Goal: Task Accomplishment & Management: Manage account settings

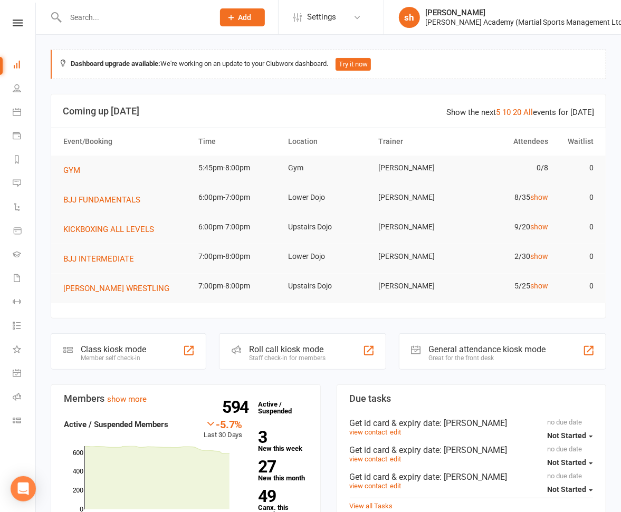
click at [151, 26] on div at bounding box center [129, 17] width 156 height 34
click at [145, 18] on input "text" at bounding box center [134, 17] width 144 height 15
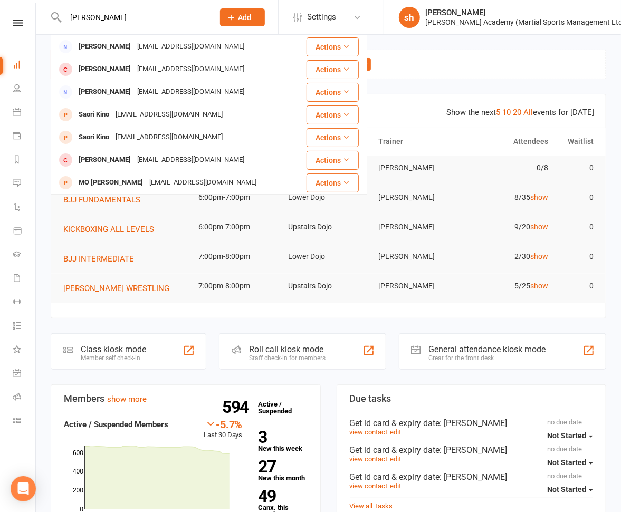
type input "[PERSON_NAME]"
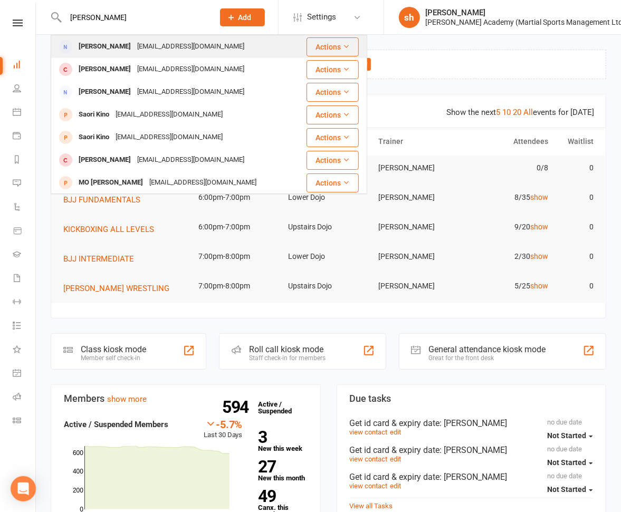
click at [138, 42] on div "[EMAIL_ADDRESS][DOMAIN_NAME]" at bounding box center [190, 46] width 113 height 15
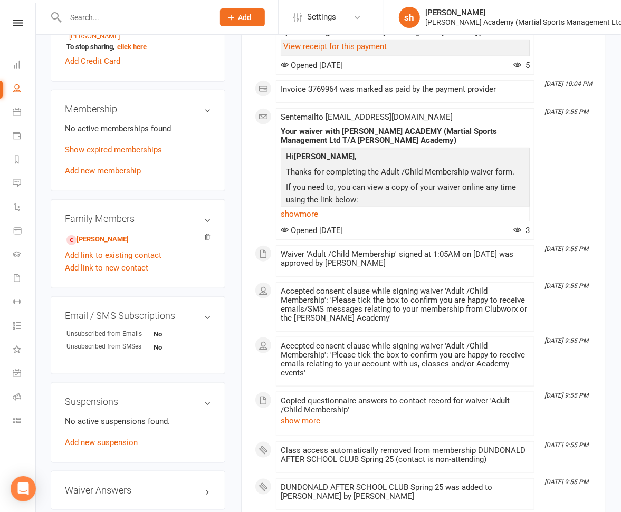
scroll to position [382, 0]
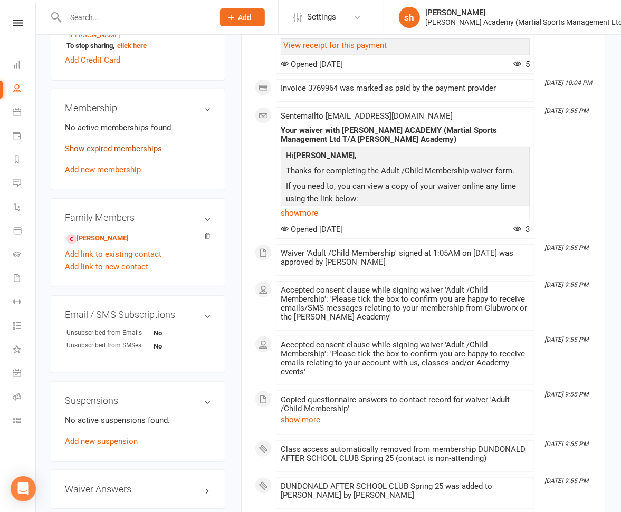
click at [117, 154] on link "Show expired memberships" at bounding box center [113, 148] width 97 height 9
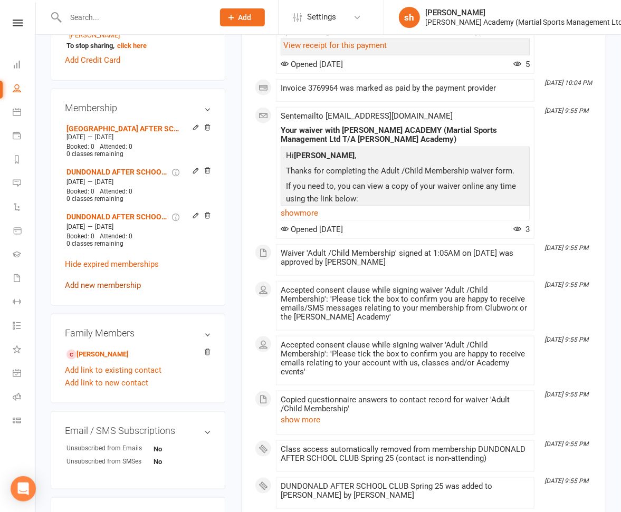
click at [100, 290] on link "Add new membership" at bounding box center [103, 285] width 76 height 9
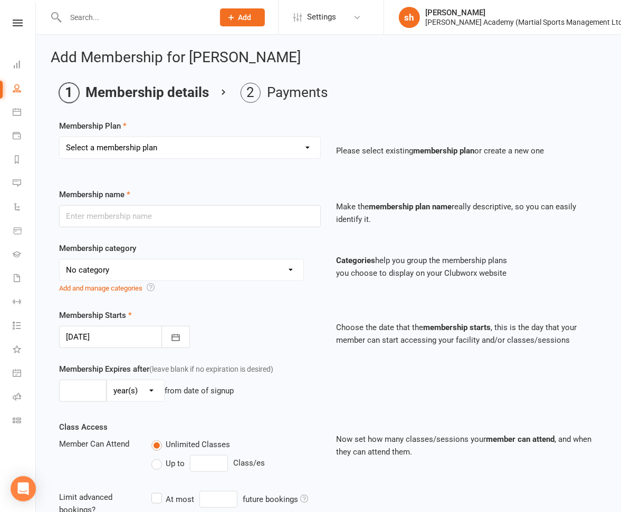
click at [113, 148] on select "Select a membership plan Create new Membership Plan [DEMOGRAPHIC_DATA] BJJ Gues…" at bounding box center [190, 147] width 261 height 21
select select "64"
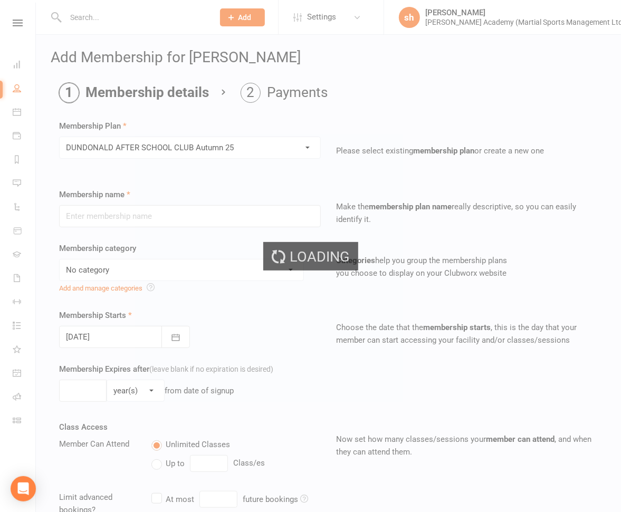
type input "DUNDONALD AFTER SCHOOL CLUB Autumn 25"
select select "10"
type input "3"
select select "2"
type input "10"
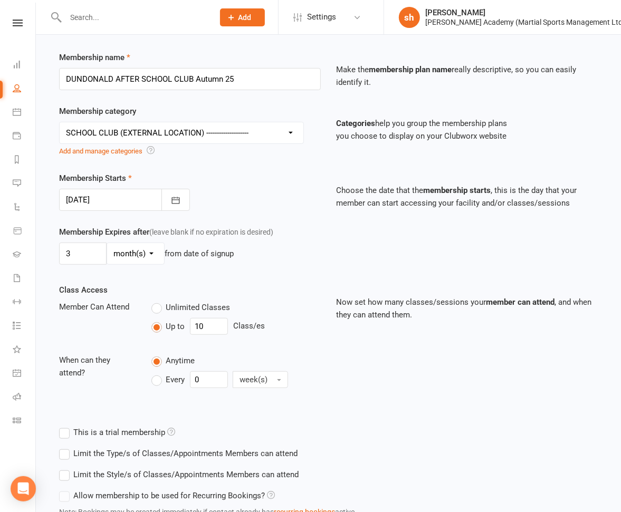
scroll to position [219, 0]
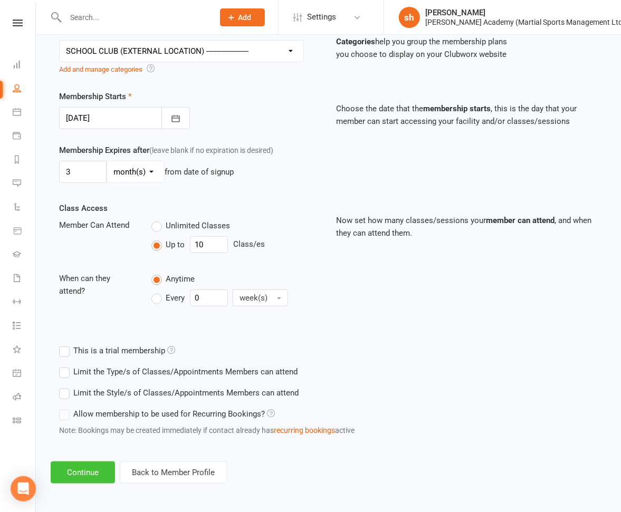
click at [95, 473] on button "Continue" at bounding box center [83, 473] width 64 height 22
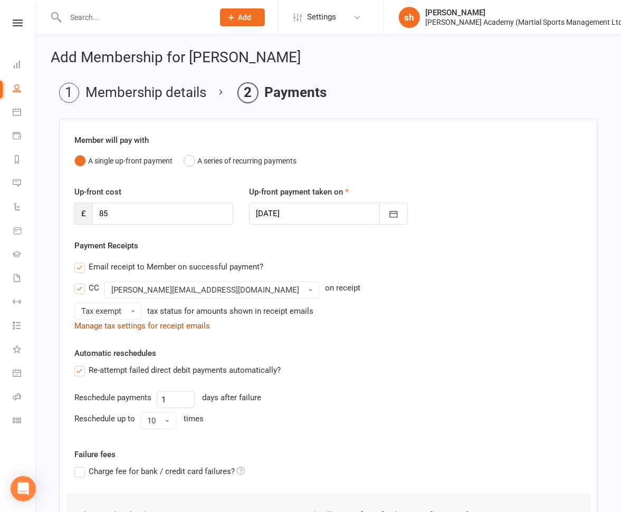
scroll to position [145, 0]
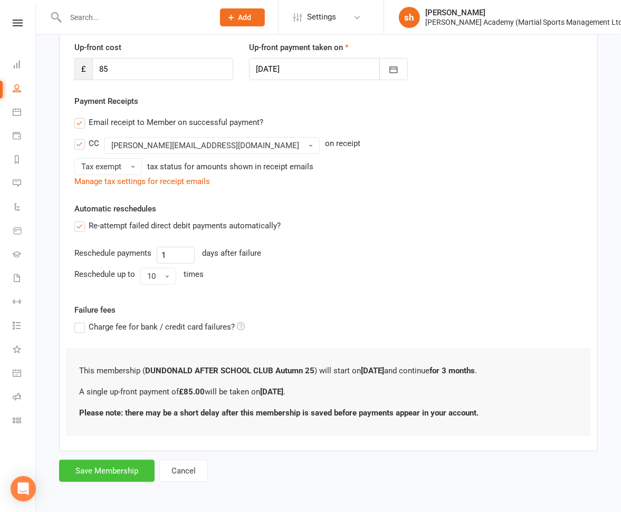
click at [119, 467] on button "Save Membership" at bounding box center [106, 471] width 95 height 22
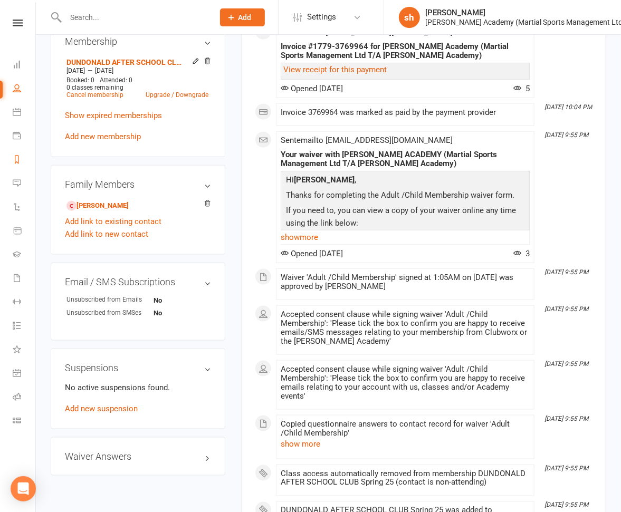
scroll to position [498, 0]
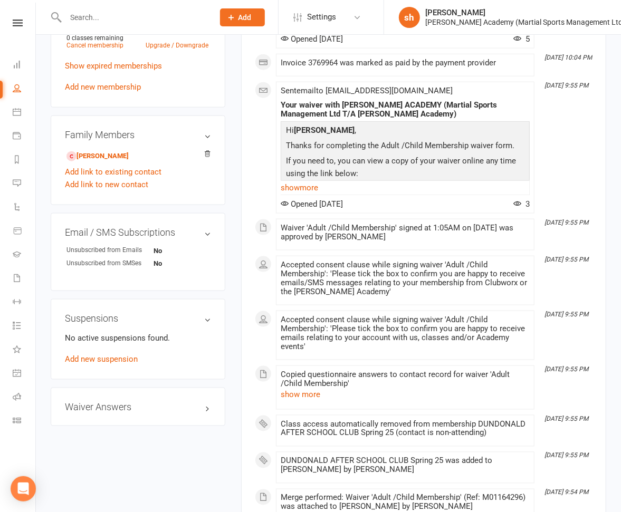
click at [131, 13] on input "text" at bounding box center [134, 17] width 144 height 15
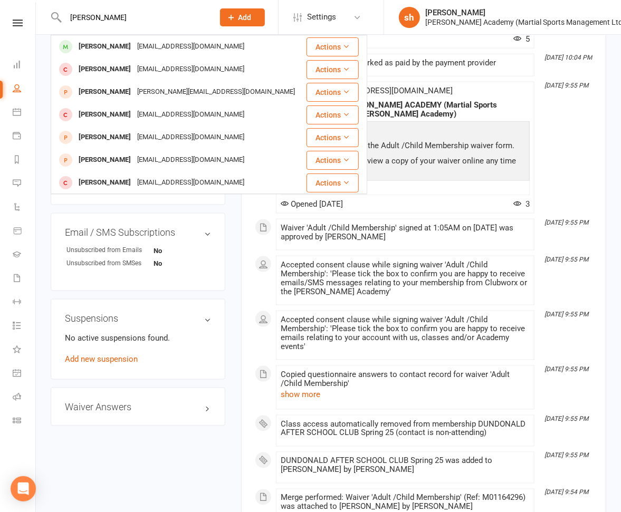
type input "[PERSON_NAME]"
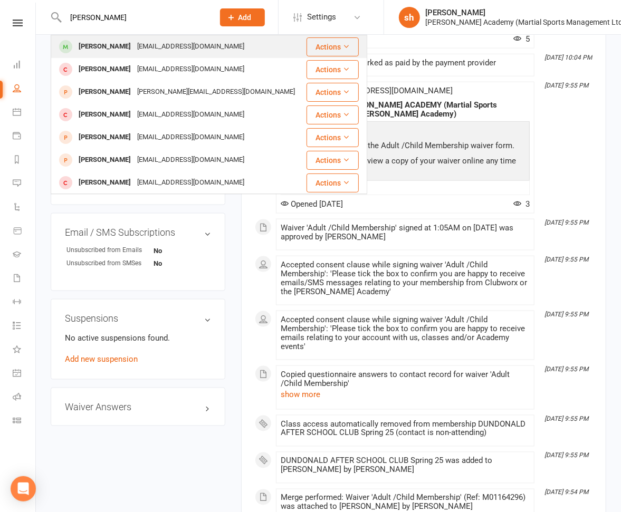
click at [140, 47] on div "[EMAIL_ADDRESS][DOMAIN_NAME]" at bounding box center [190, 46] width 113 height 15
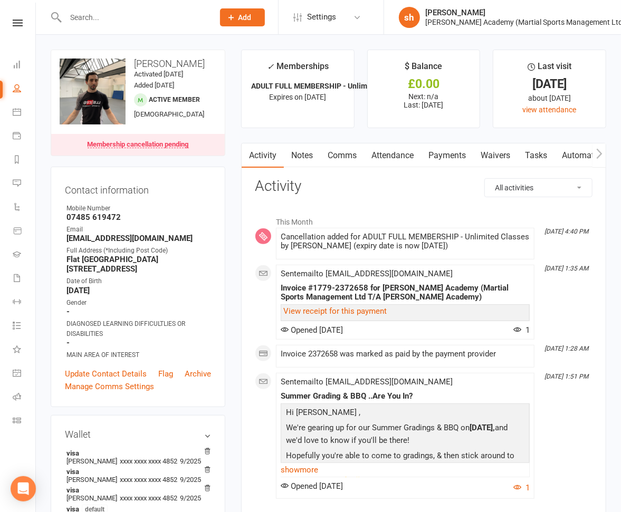
click at [447, 155] on link "Payments" at bounding box center [447, 155] width 52 height 24
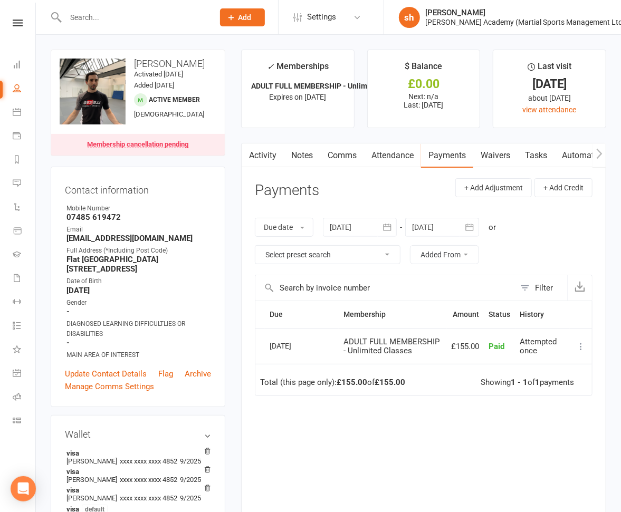
click at [98, 16] on input "text" at bounding box center [134, 17] width 144 height 15
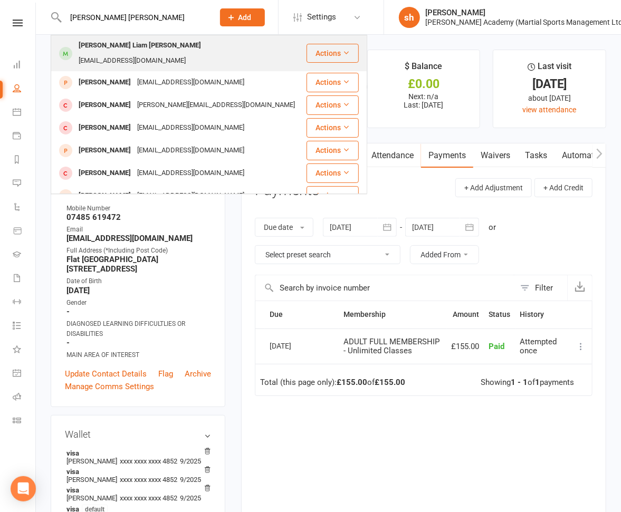
type input "[PERSON_NAME] [PERSON_NAME]"
click at [95, 42] on div "[PERSON_NAME] Liam [PERSON_NAME]" at bounding box center [139, 45] width 129 height 15
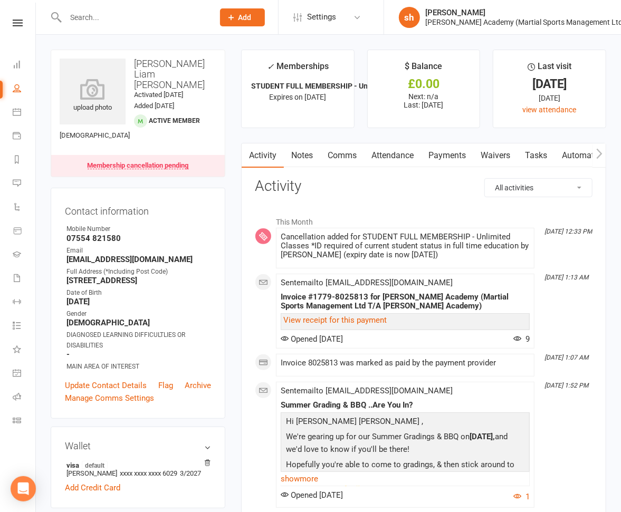
click at [459, 152] on link "Payments" at bounding box center [447, 155] width 52 height 24
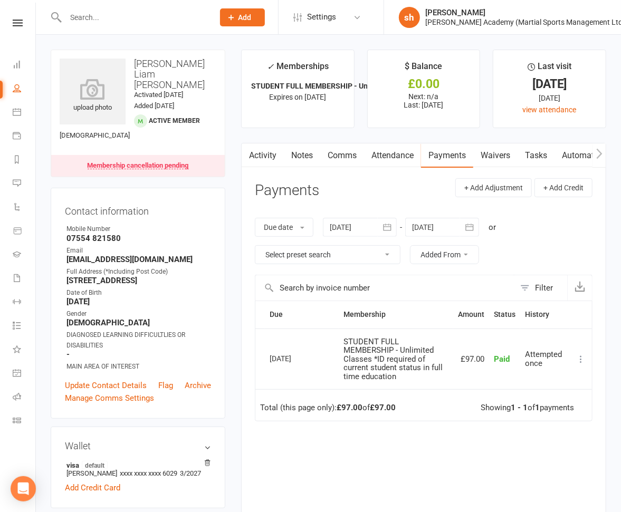
click at [301, 155] on link "Notes" at bounding box center [302, 155] width 36 height 24
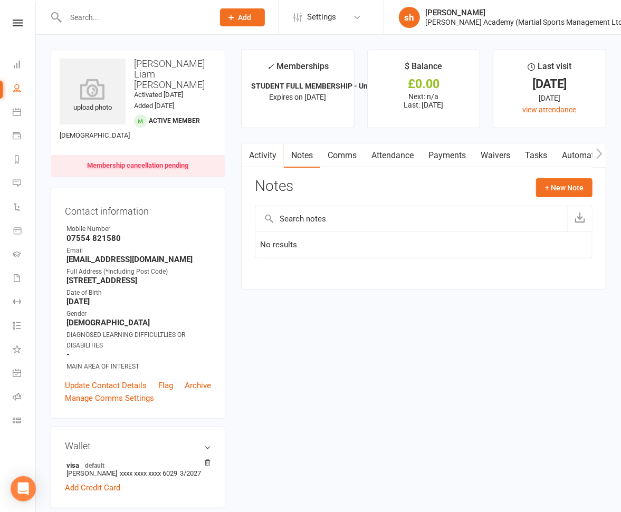
click at [140, 20] on input "text" at bounding box center [134, 17] width 144 height 15
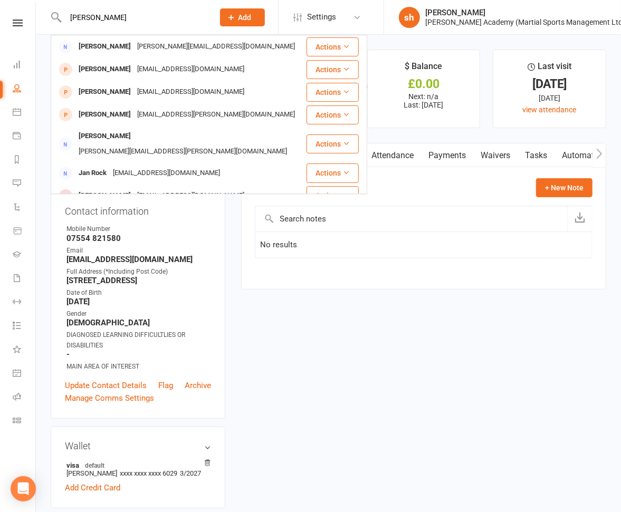
type input "[PERSON_NAME]"
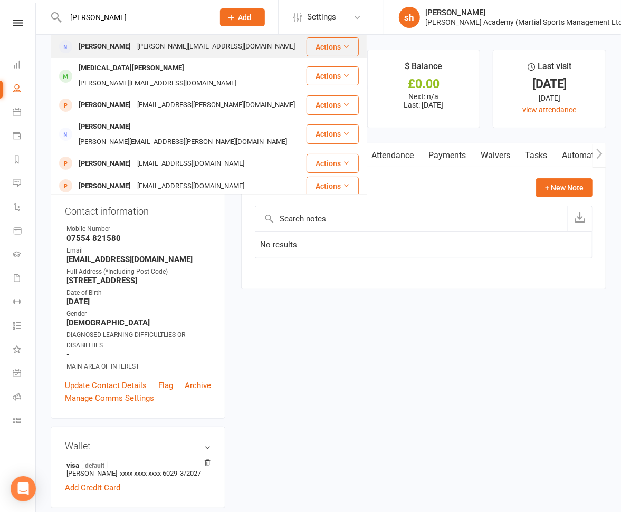
click at [139, 45] on div "[PERSON_NAME][EMAIL_ADDRESS][DOMAIN_NAME]" at bounding box center [216, 46] width 164 height 15
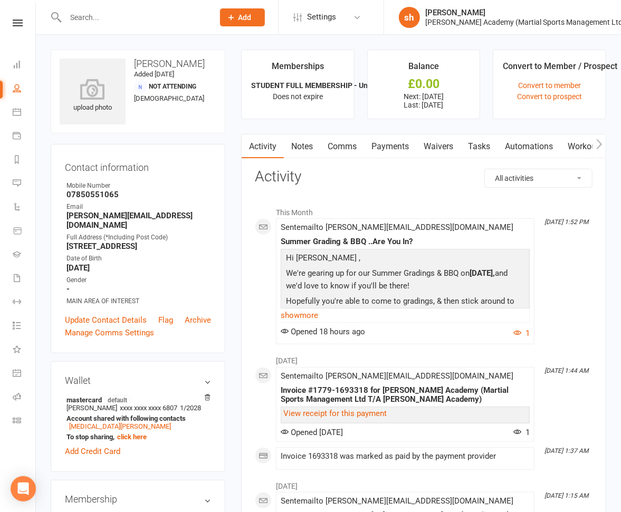
click at [398, 147] on link "Payments" at bounding box center [390, 147] width 52 height 24
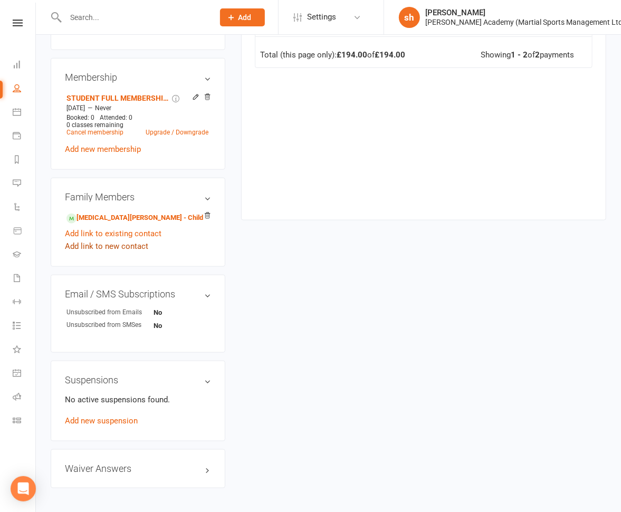
scroll to position [429, 0]
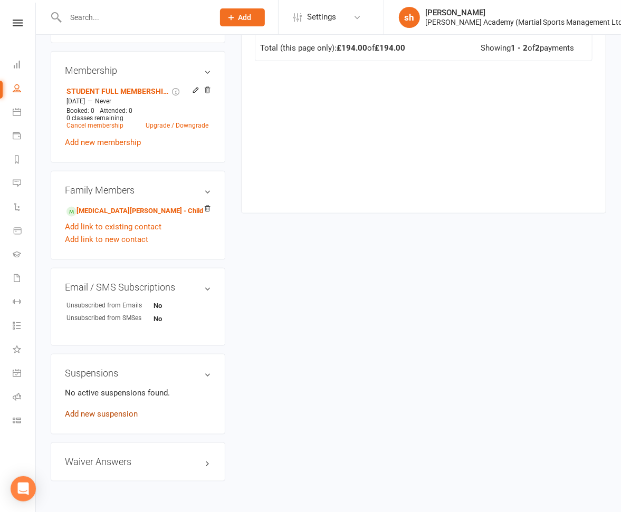
click at [128, 409] on link "Add new suspension" at bounding box center [101, 413] width 73 height 9
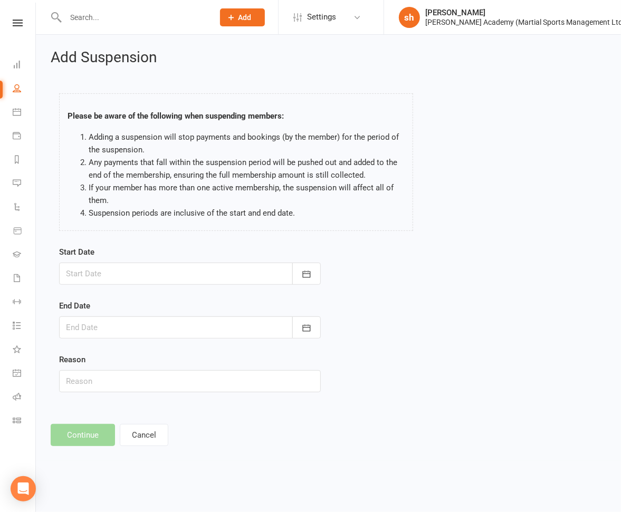
click at [177, 271] on div at bounding box center [190, 274] width 262 height 22
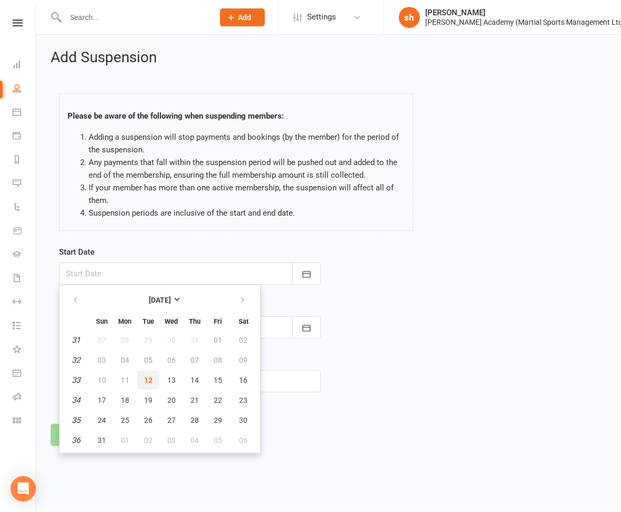
click at [150, 377] on span "12" at bounding box center [148, 380] width 8 height 8
type input "[DATE]"
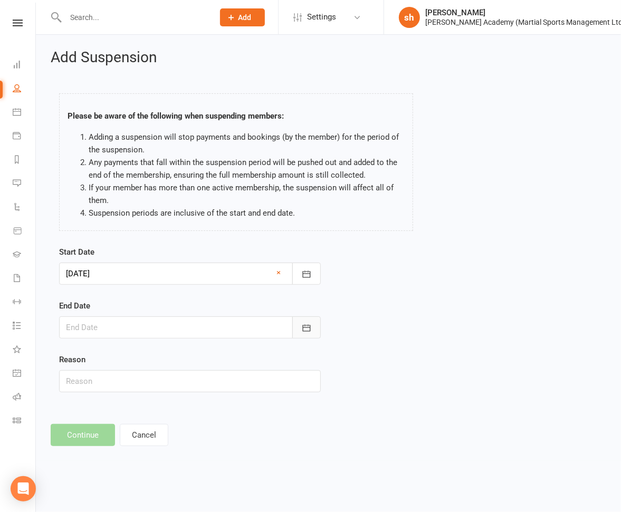
click at [302, 327] on icon "button" at bounding box center [306, 327] width 8 height 7
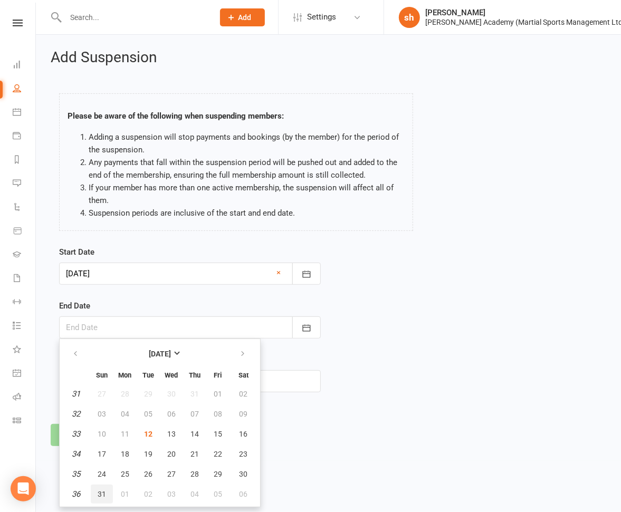
click at [102, 490] on span "31" at bounding box center [102, 494] width 8 height 8
type input "[DATE]"
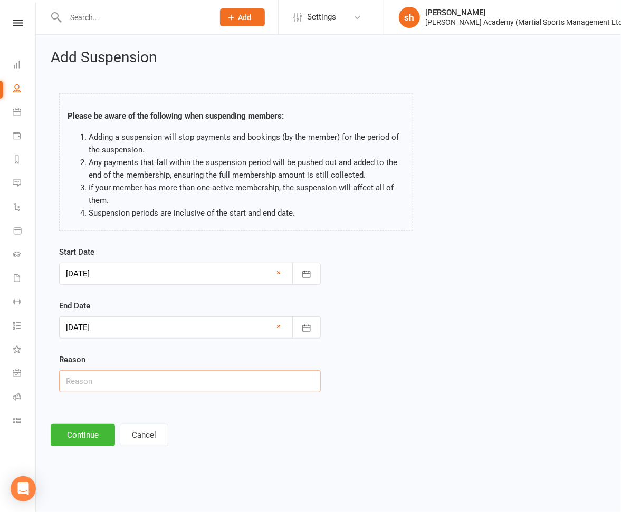
click at [124, 384] on input "text" at bounding box center [190, 381] width 262 height 22
type input "freeze"
click at [92, 428] on button "Continue" at bounding box center [83, 435] width 64 height 22
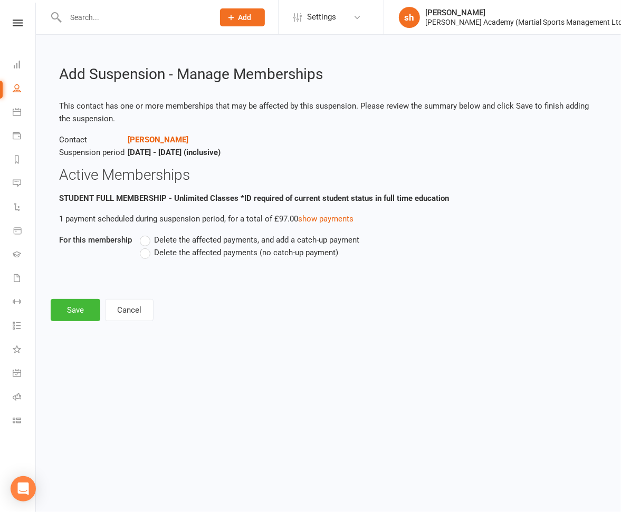
click at [143, 252] on label "Delete the affected payments (no catch-up payment)" at bounding box center [239, 252] width 198 height 13
click at [143, 246] on input "Delete the affected payments (no catch-up payment)" at bounding box center [143, 246] width 7 height 0
click at [76, 305] on button "Save" at bounding box center [76, 310] width 50 height 22
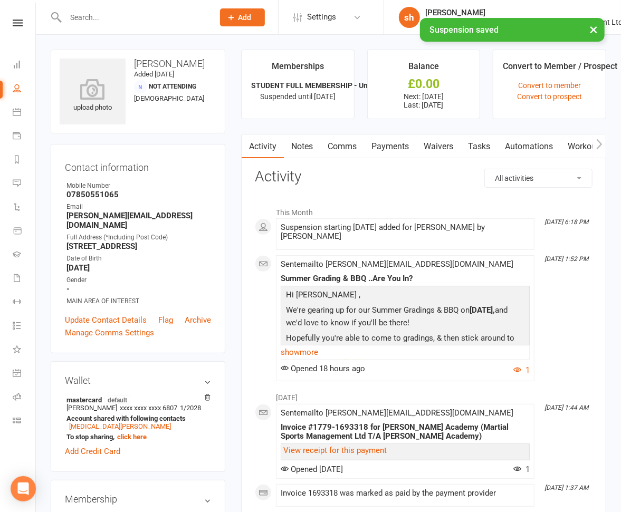
click at [398, 143] on link "Payments" at bounding box center [390, 147] width 52 height 24
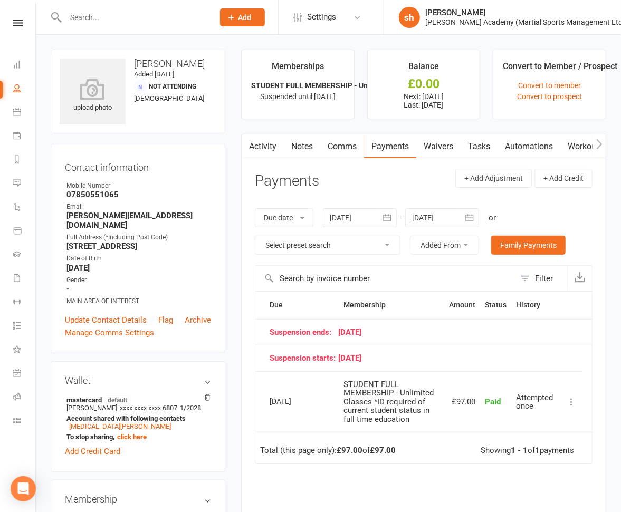
click at [473, 219] on icon "button" at bounding box center [469, 218] width 11 height 11
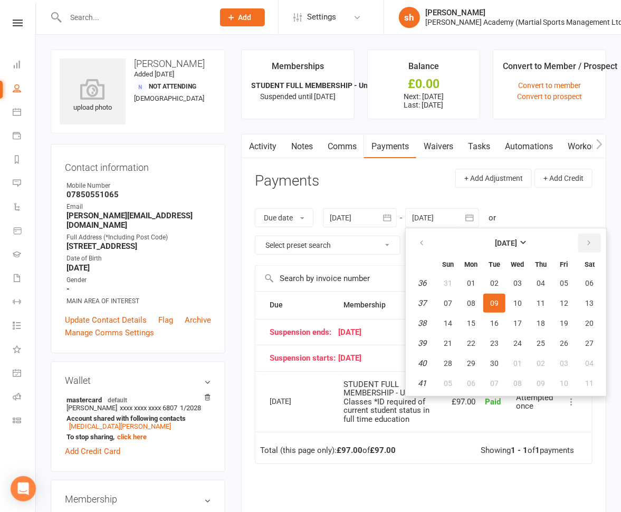
click at [585, 240] on icon "button" at bounding box center [588, 243] width 7 height 8
click at [550, 339] on button "22" at bounding box center [541, 343] width 22 height 19
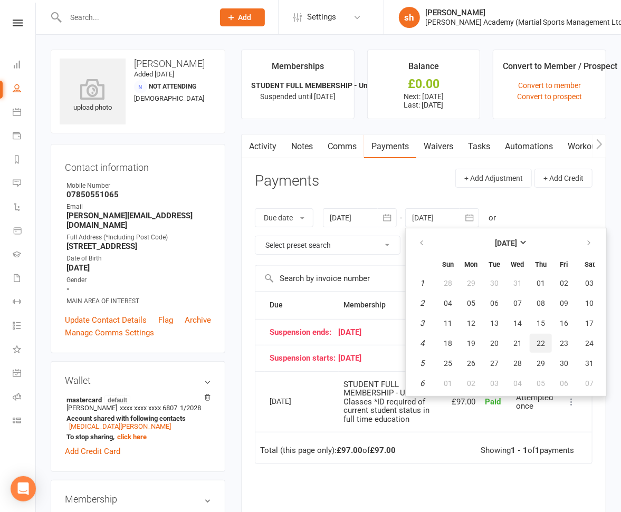
type input "[DATE]"
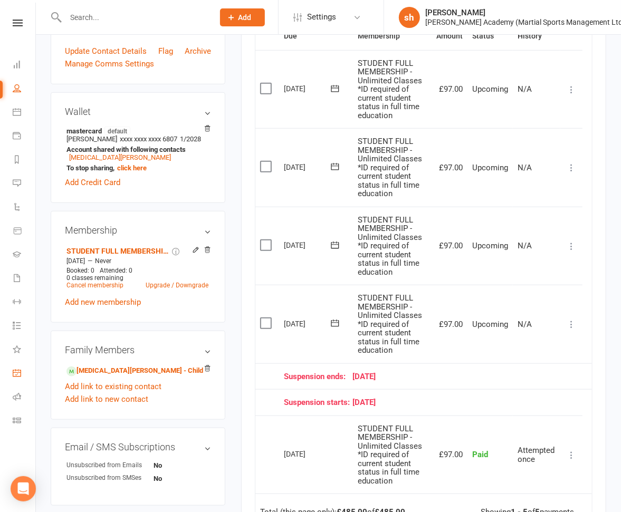
scroll to position [311, 0]
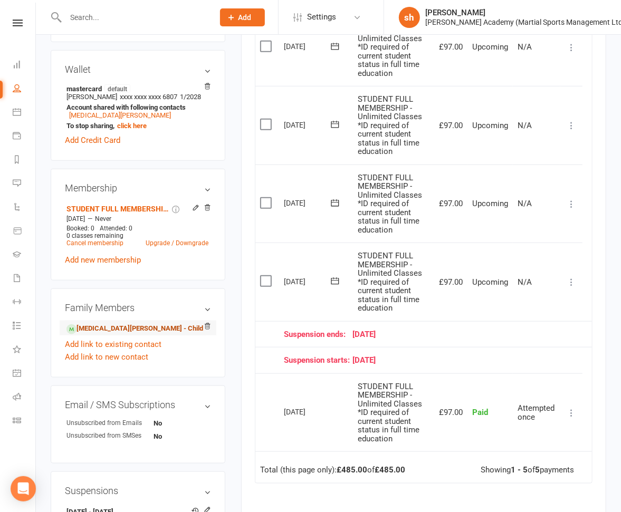
click at [115, 323] on link "[MEDICAL_DATA][PERSON_NAME] - Child" at bounding box center [134, 328] width 137 height 11
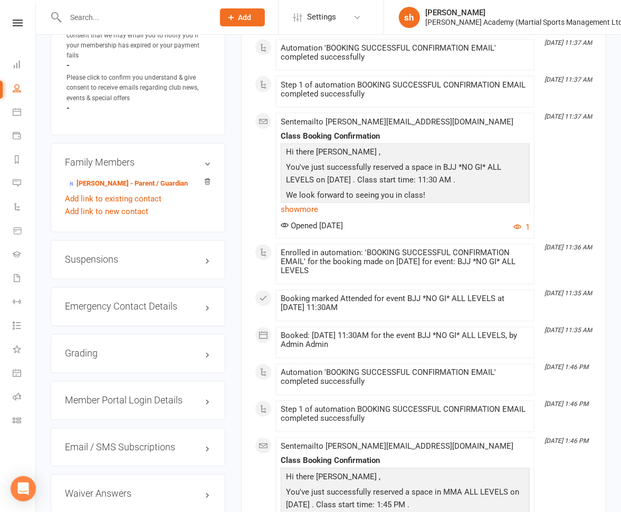
scroll to position [786, 0]
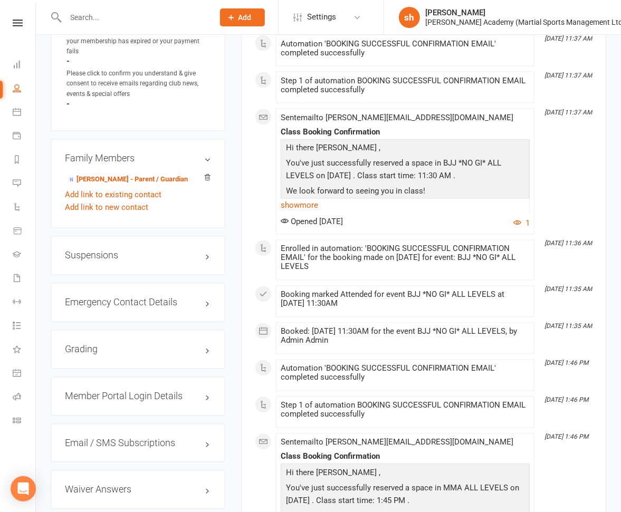
click at [127, 251] on h3 "Suspensions" at bounding box center [138, 256] width 146 height 11
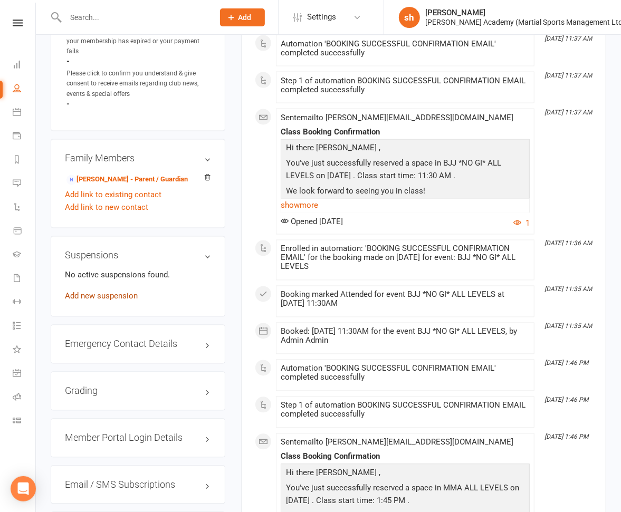
click at [122, 292] on link "Add new suspension" at bounding box center [101, 296] width 73 height 9
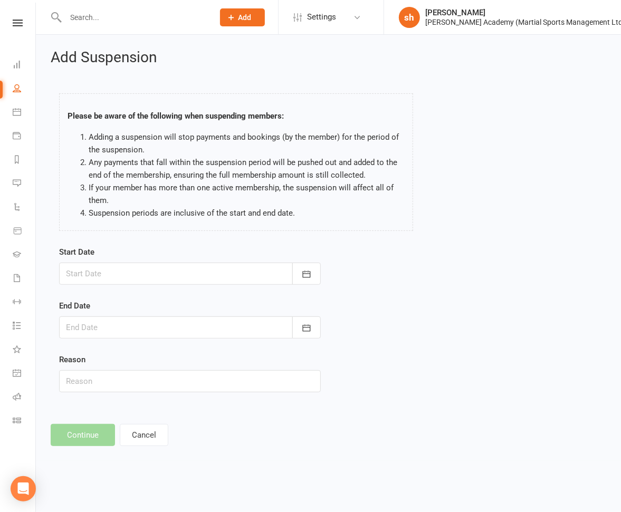
click at [122, 276] on div at bounding box center [190, 274] width 262 height 22
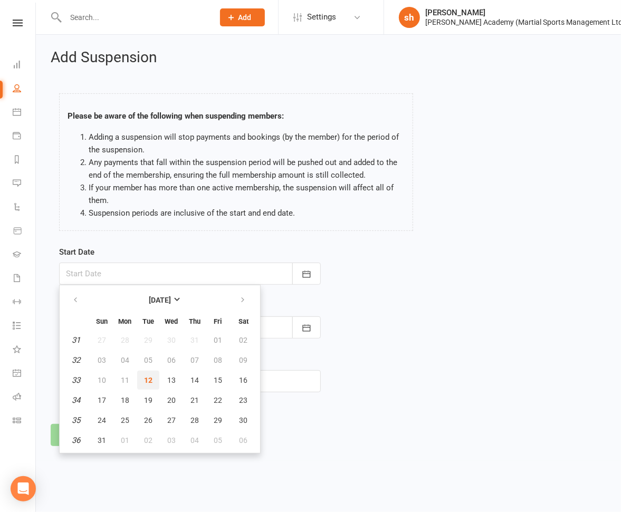
click at [150, 378] on span "12" at bounding box center [148, 380] width 8 height 8
type input "[DATE]"
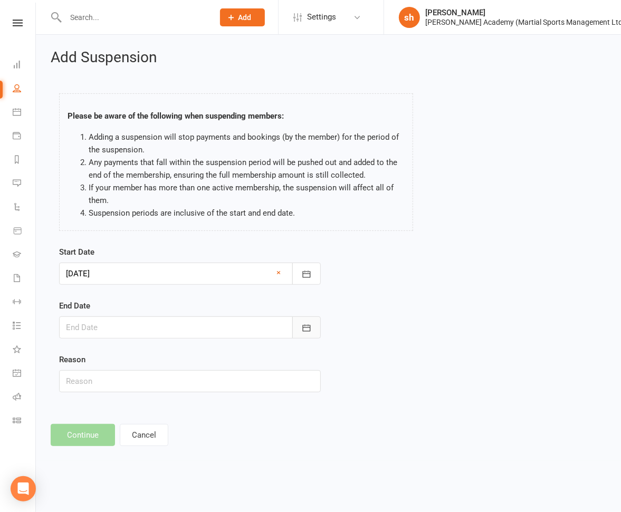
click at [308, 328] on icon "button" at bounding box center [306, 328] width 11 height 11
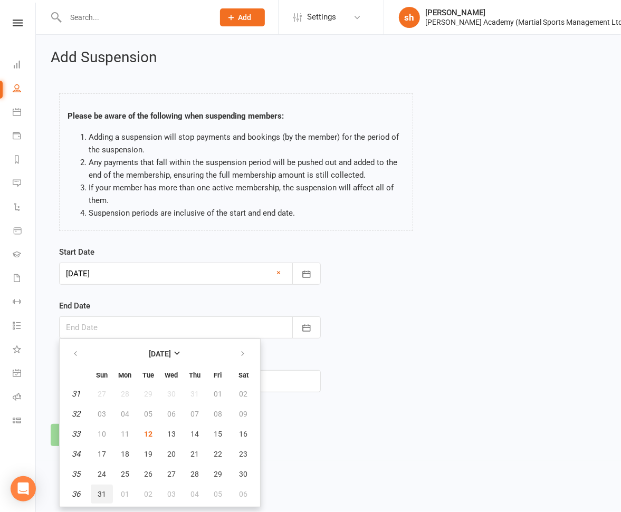
click at [99, 495] on span "31" at bounding box center [102, 494] width 8 height 8
type input "[DATE]"
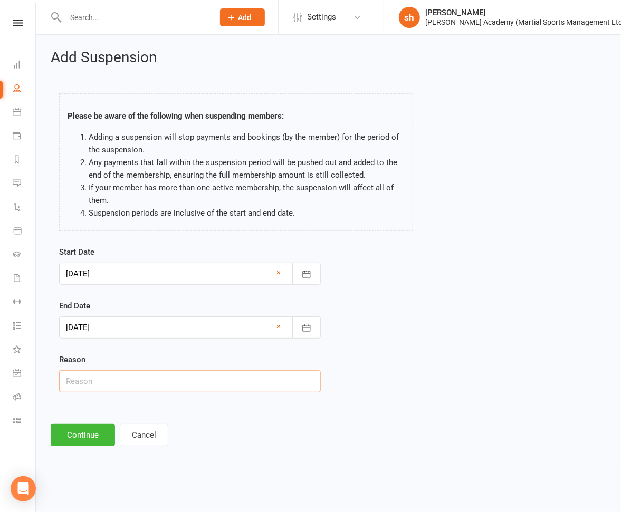
click at [106, 375] on input "text" at bounding box center [190, 381] width 262 height 22
type input "freeze"
click at [75, 434] on button "Continue" at bounding box center [83, 435] width 64 height 22
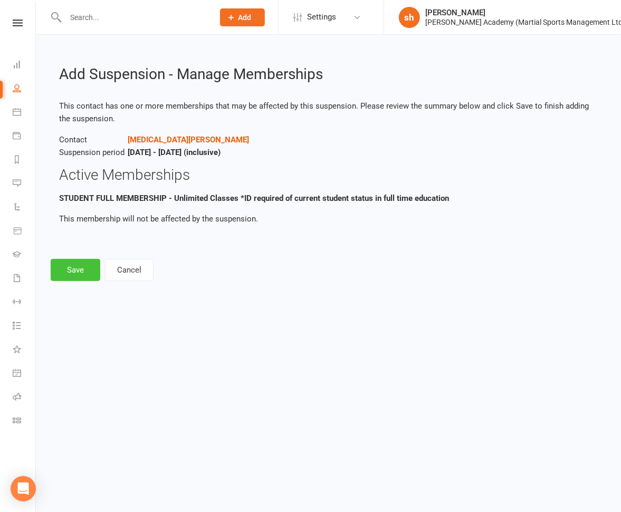
click at [88, 263] on button "Save" at bounding box center [76, 270] width 50 height 22
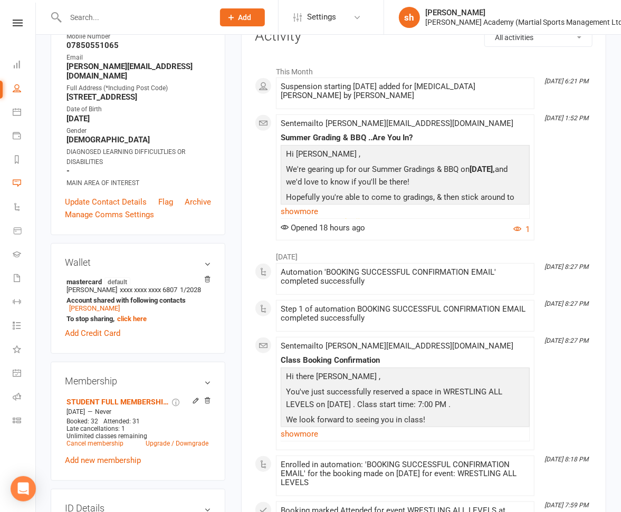
scroll to position [157, 0]
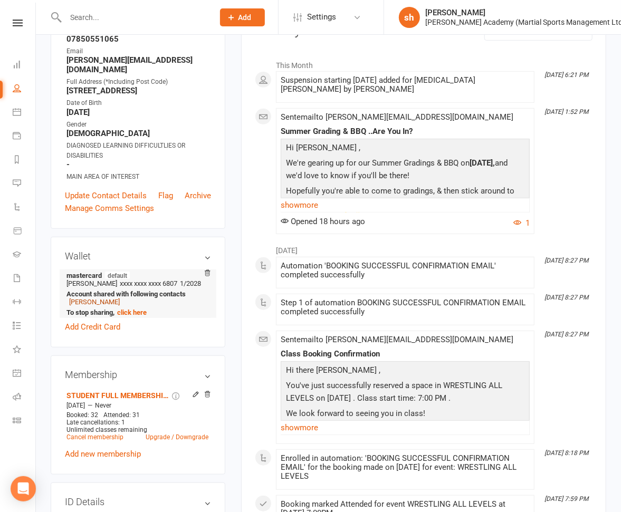
click at [100, 298] on link "[PERSON_NAME]" at bounding box center [94, 302] width 51 height 8
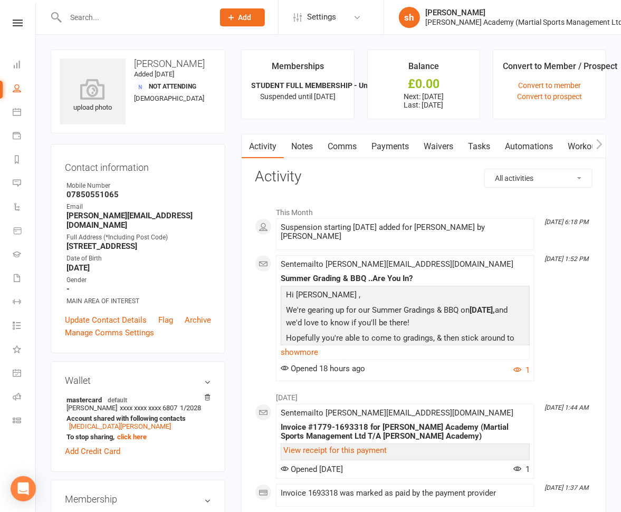
click at [397, 146] on link "Payments" at bounding box center [390, 147] width 52 height 24
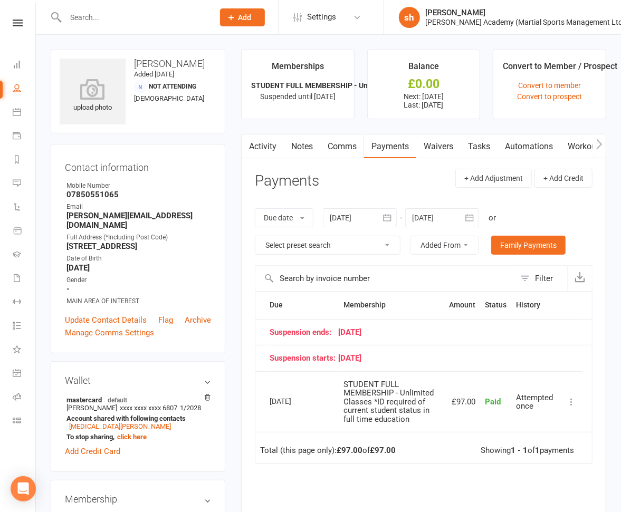
click at [93, 18] on input "text" at bounding box center [134, 17] width 144 height 15
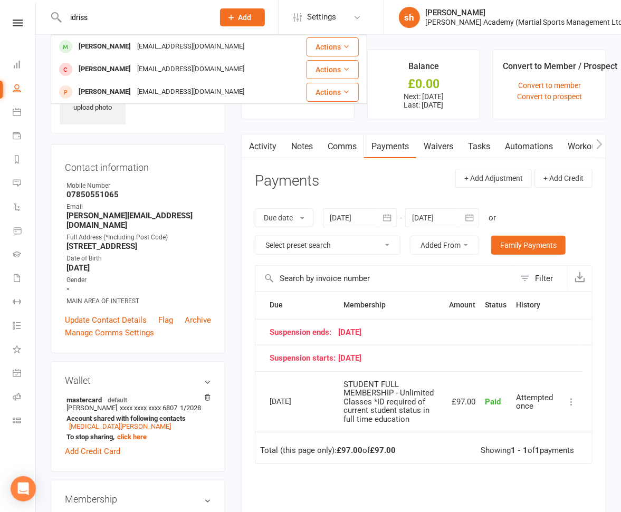
type input "idriss"
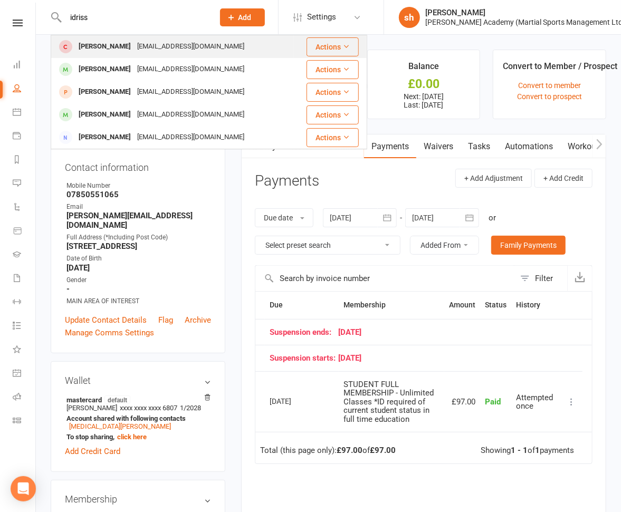
click at [94, 45] on div "[PERSON_NAME]" at bounding box center [104, 46] width 59 height 15
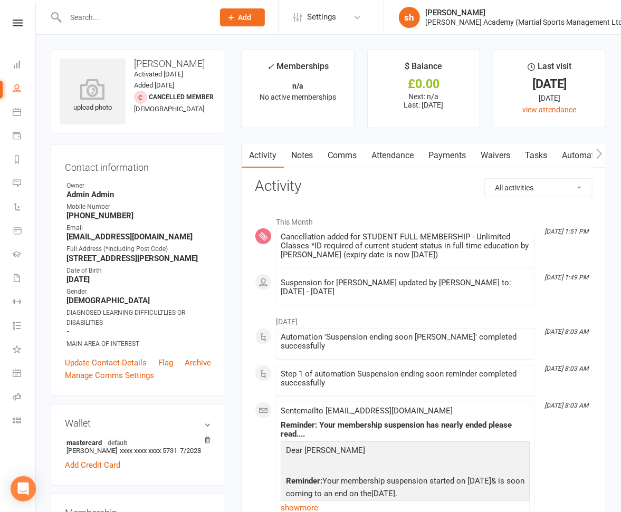
click at [109, 17] on input "text" at bounding box center [134, 17] width 144 height 15
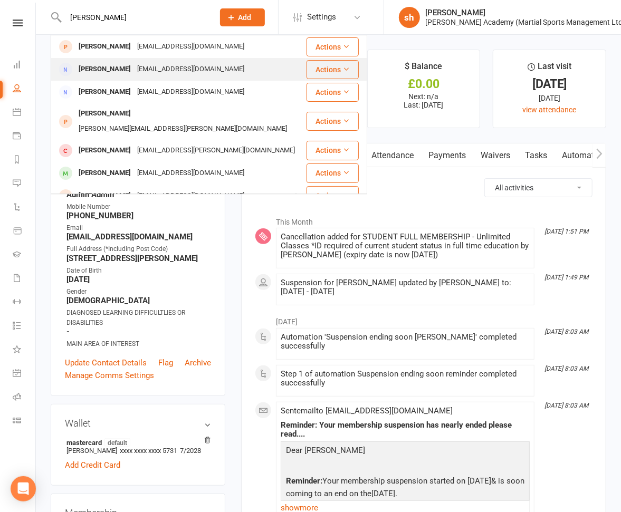
type input "[PERSON_NAME]"
click at [134, 65] on div "[EMAIL_ADDRESS][DOMAIN_NAME]" at bounding box center [190, 69] width 113 height 15
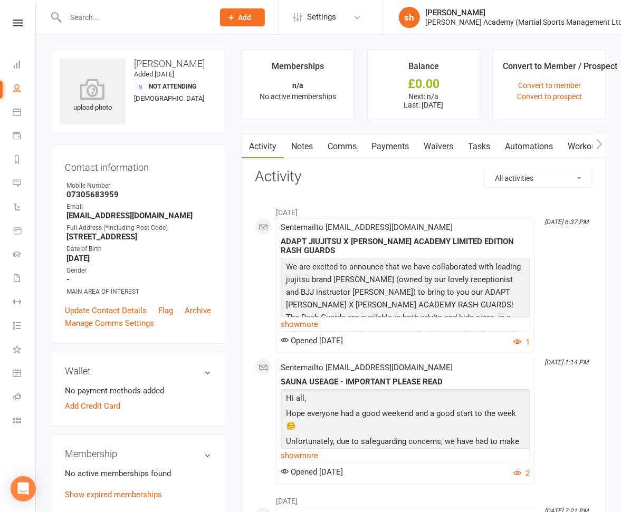
click at [396, 143] on link "Payments" at bounding box center [390, 147] width 52 height 24
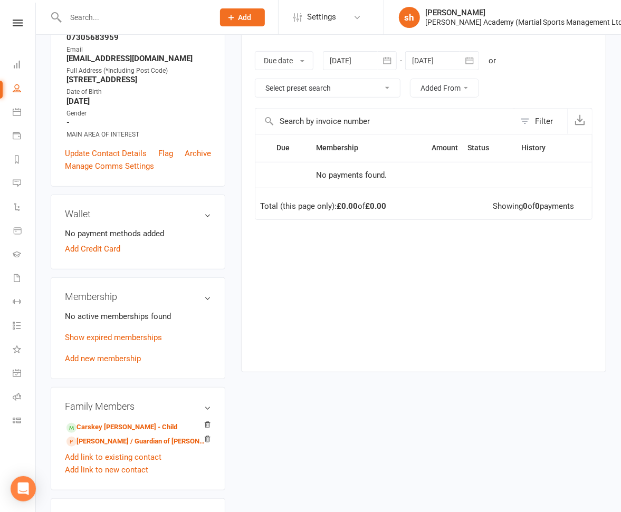
scroll to position [163, 0]
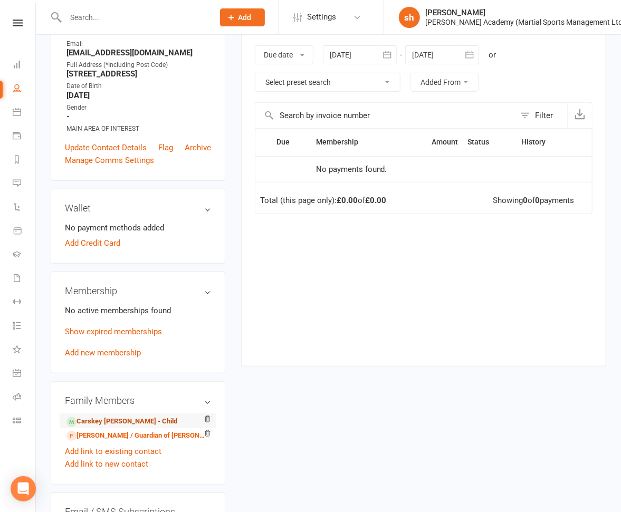
click at [110, 426] on link "Carskey [PERSON_NAME] - Child" at bounding box center [121, 421] width 111 height 11
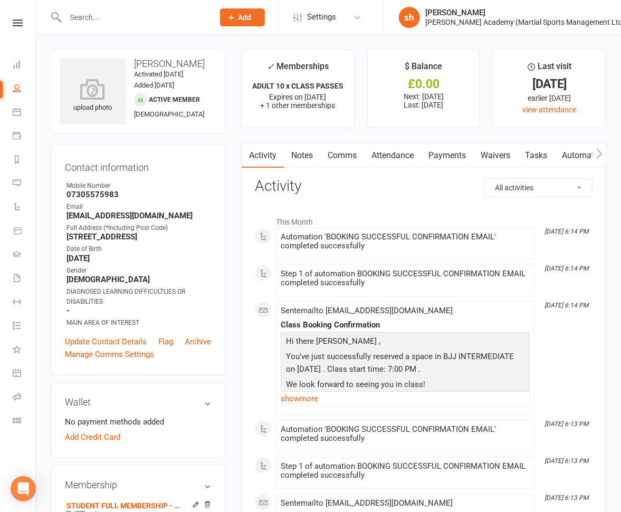
click at [443, 154] on link "Payments" at bounding box center [447, 155] width 52 height 24
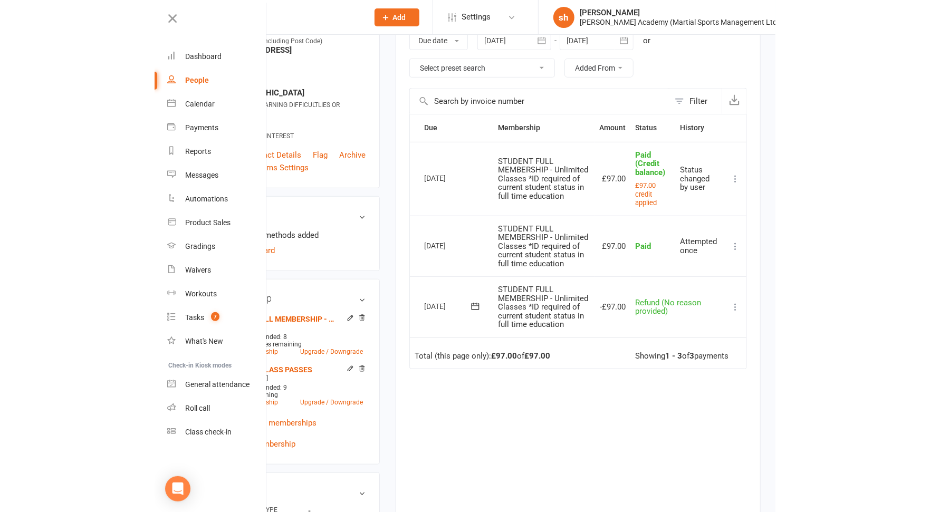
scroll to position [153, 0]
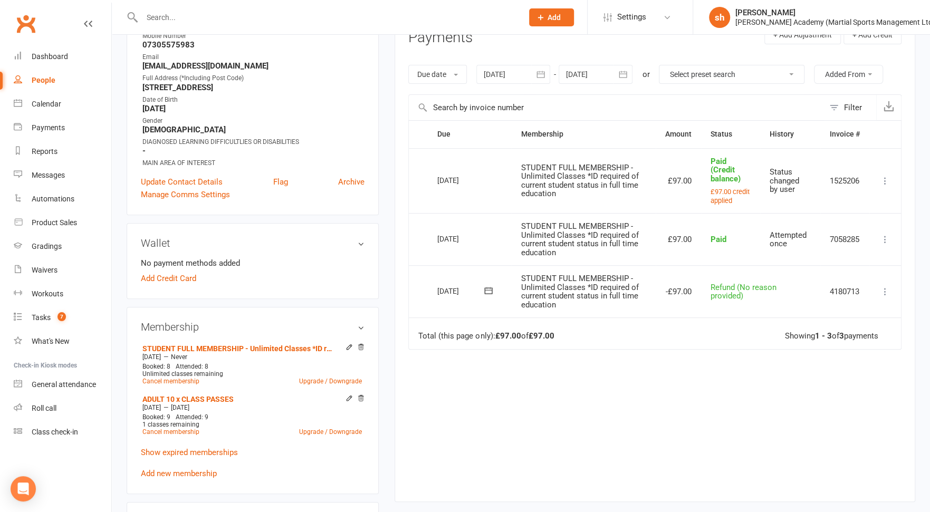
click at [620, 289] on icon at bounding box center [885, 291] width 11 height 11
click at [620, 444] on div "Due Contact Membership Amount Status History Invoice # Select this [DATE] Carsk…" at bounding box center [654, 302] width 493 height 365
click at [539, 72] on icon "button" at bounding box center [540, 74] width 11 height 11
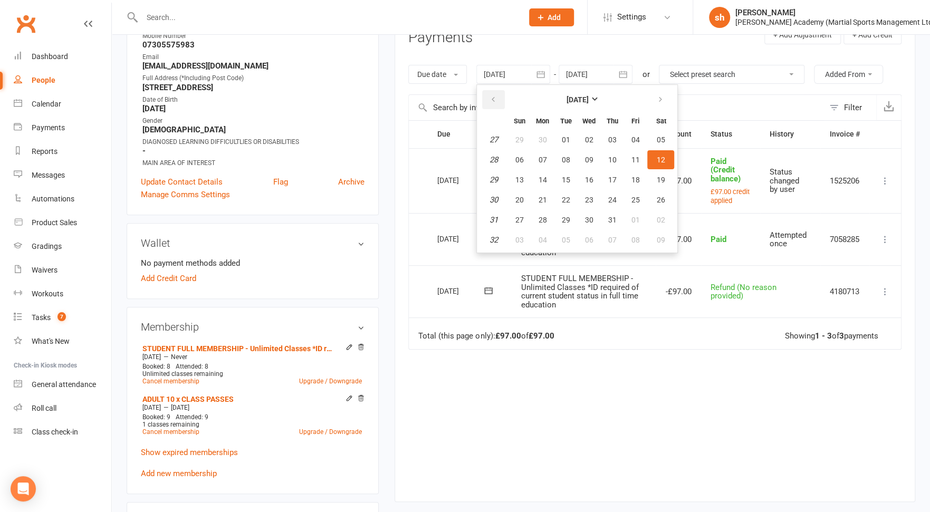
click at [492, 95] on icon "button" at bounding box center [492, 99] width 7 height 8
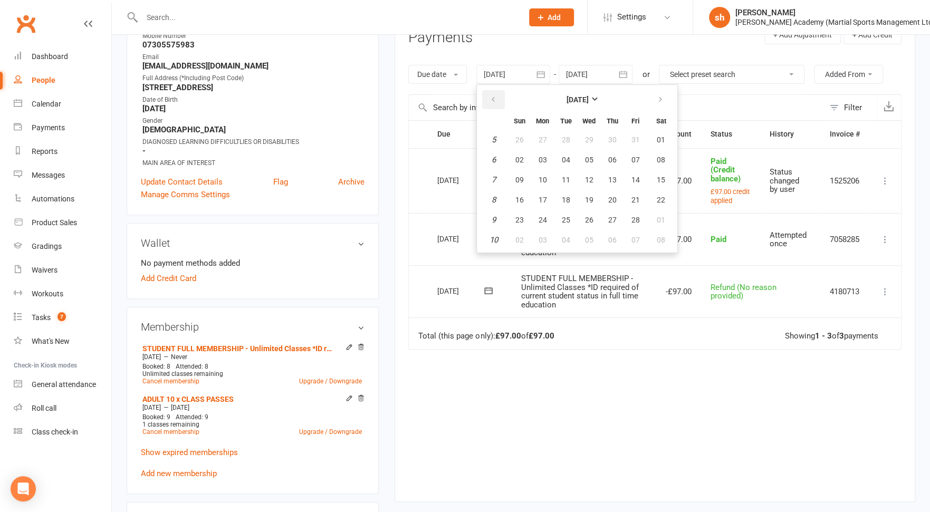
click at [492, 95] on icon "button" at bounding box center [492, 99] width 7 height 8
click at [515, 150] on button "06" at bounding box center [519, 159] width 22 height 19
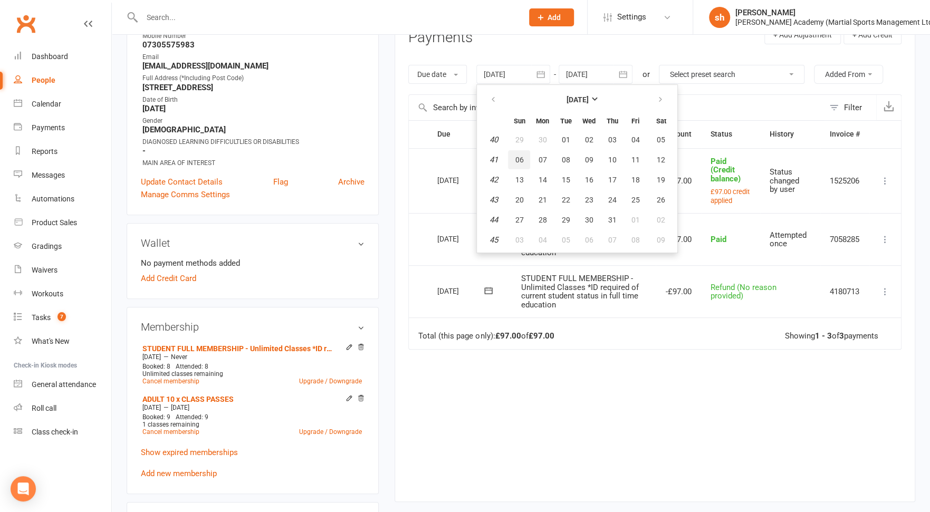
type input "[DATE]"
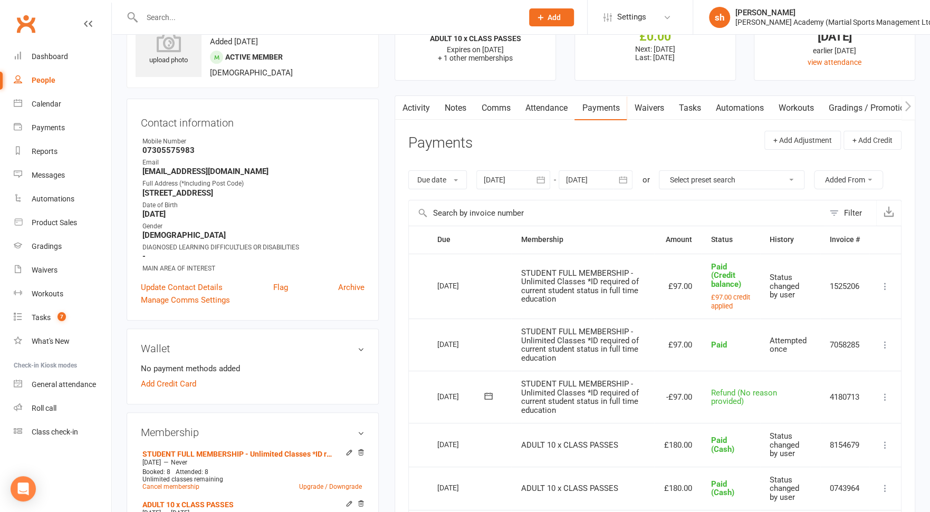
scroll to position [49, 0]
click at [620, 284] on icon at bounding box center [885, 285] width 11 height 11
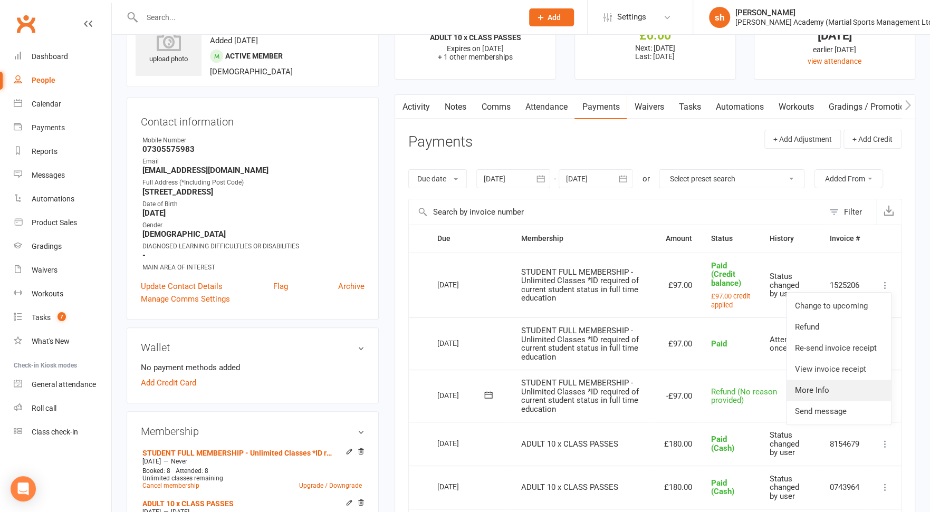
click at [620, 385] on link "More Info" at bounding box center [839, 390] width 104 height 21
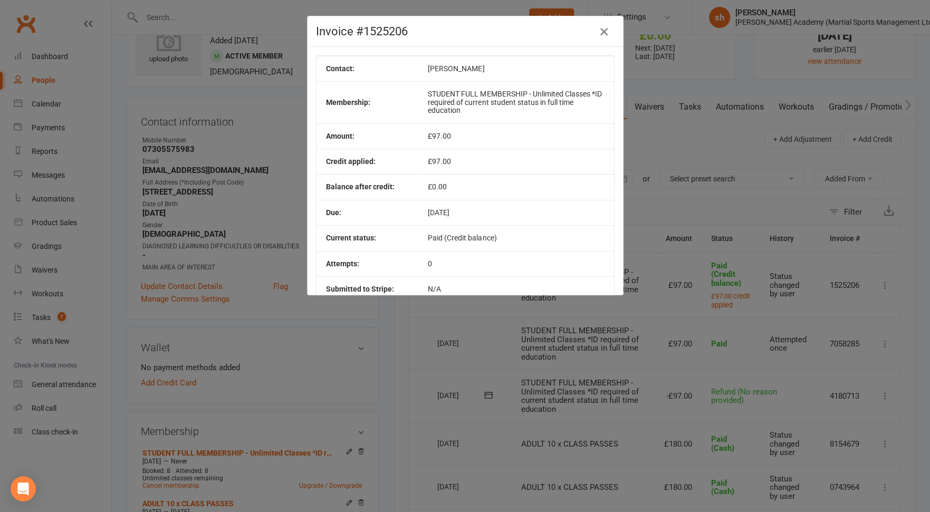
click at [603, 31] on icon "button" at bounding box center [604, 31] width 13 height 13
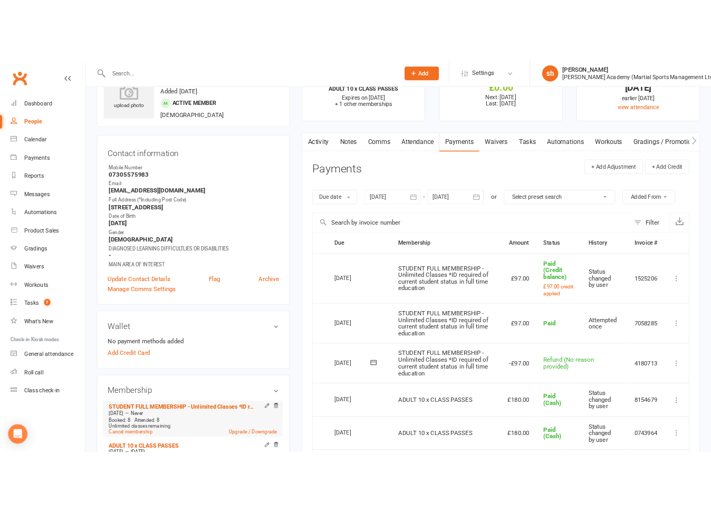
scroll to position [0, 0]
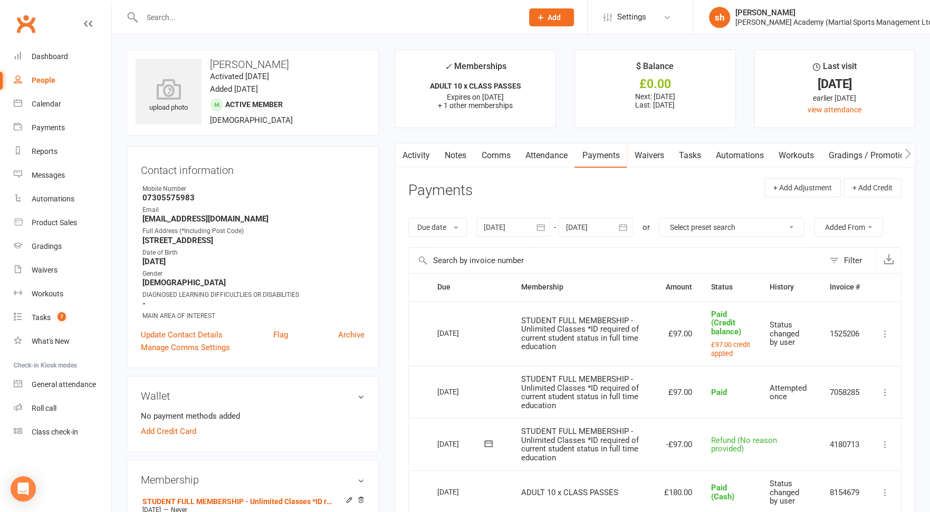
click at [353, 22] on input "text" at bounding box center [327, 17] width 377 height 15
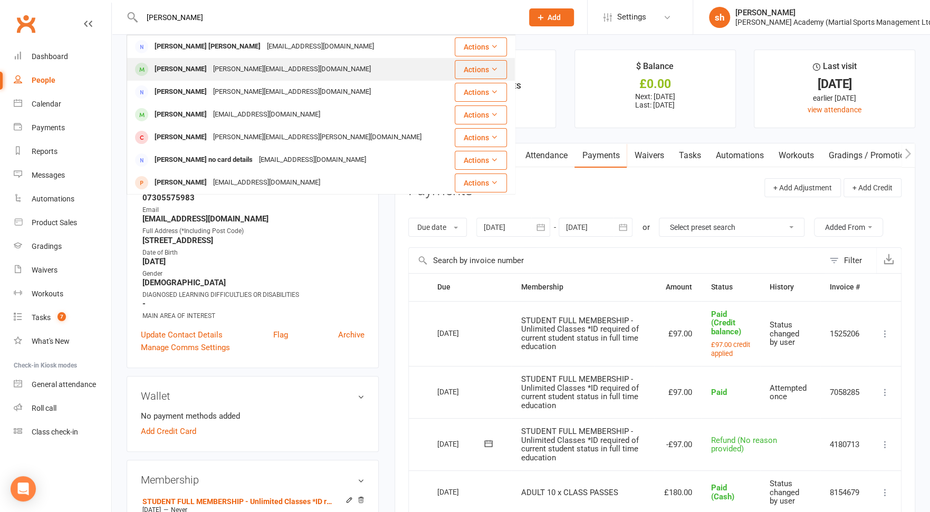
type input "[PERSON_NAME]"
click at [258, 65] on div "[PERSON_NAME][EMAIL_ADDRESS][DOMAIN_NAME]" at bounding box center [292, 69] width 164 height 15
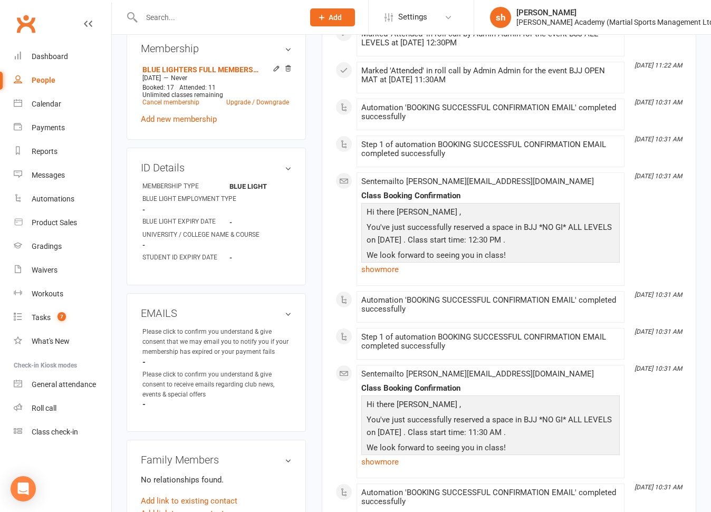
scroll to position [462, 0]
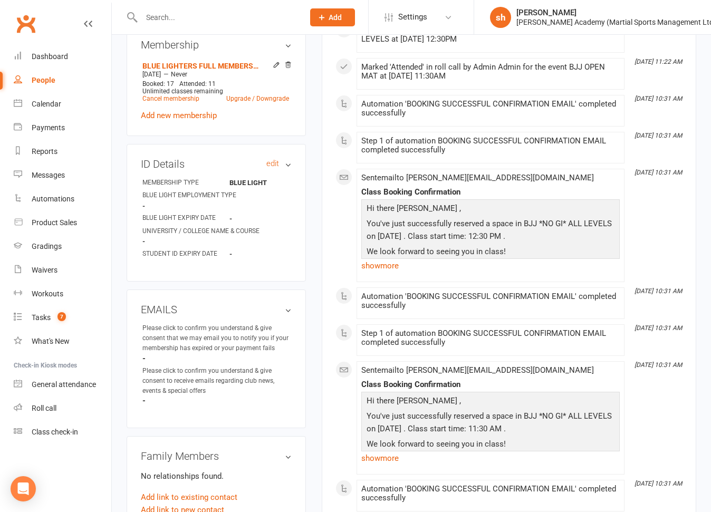
click at [284, 160] on h3 "ID Details edit" at bounding box center [216, 164] width 151 height 12
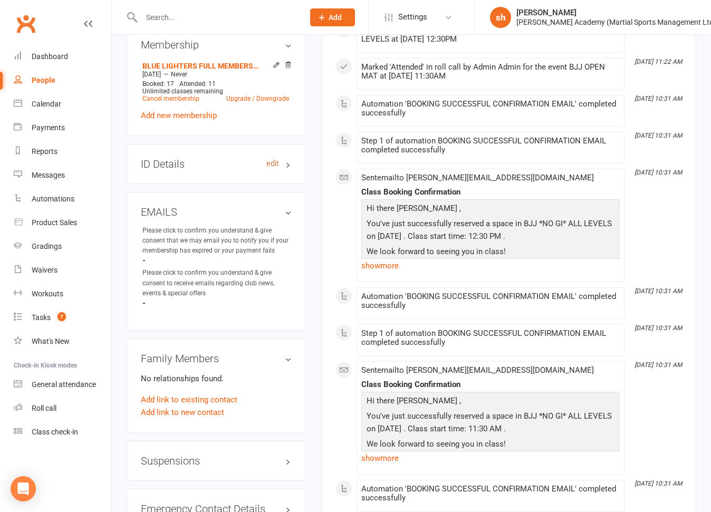
click at [276, 159] on link "edit" at bounding box center [272, 163] width 13 height 9
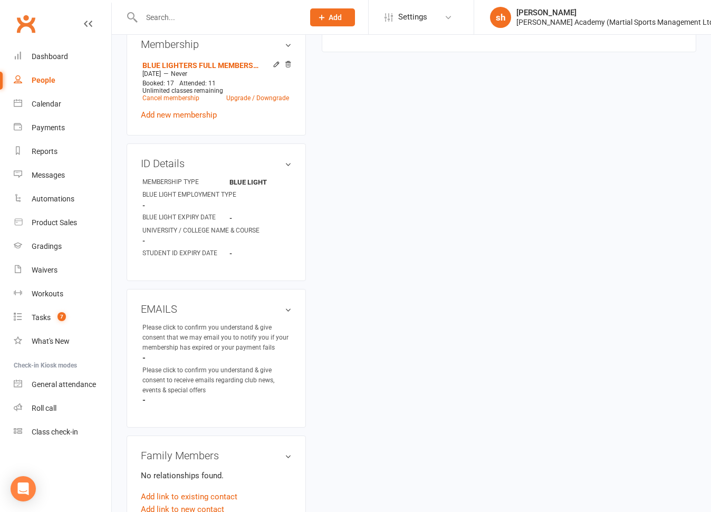
scroll to position [455, 0]
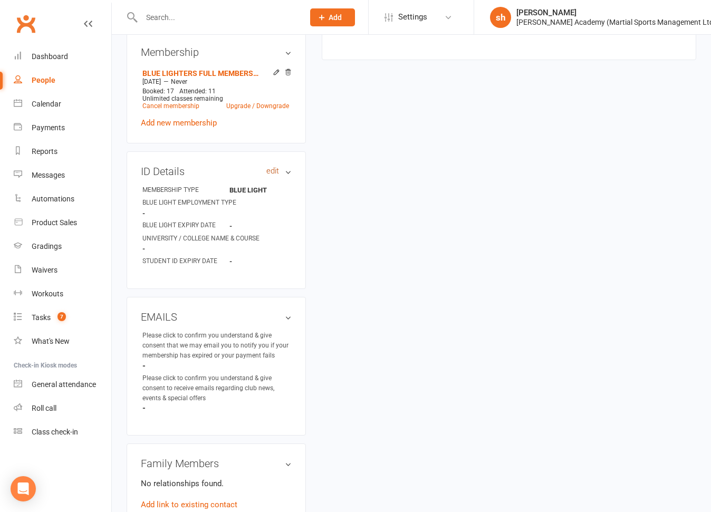
click at [275, 167] on link "edit" at bounding box center [272, 171] width 13 height 9
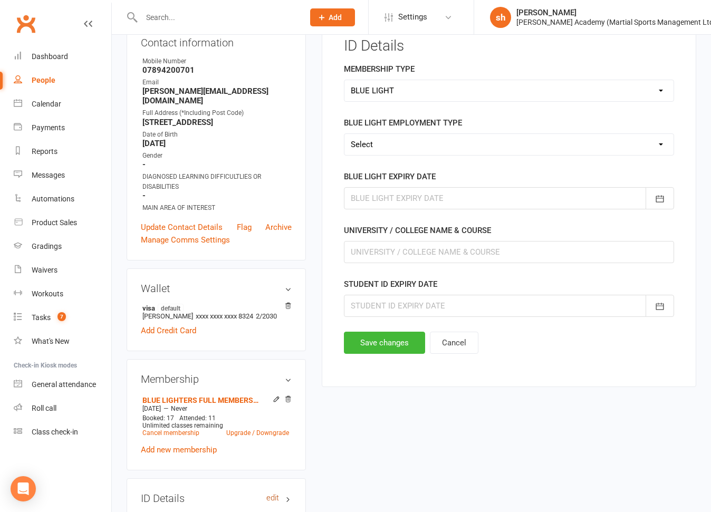
scroll to position [90, 0]
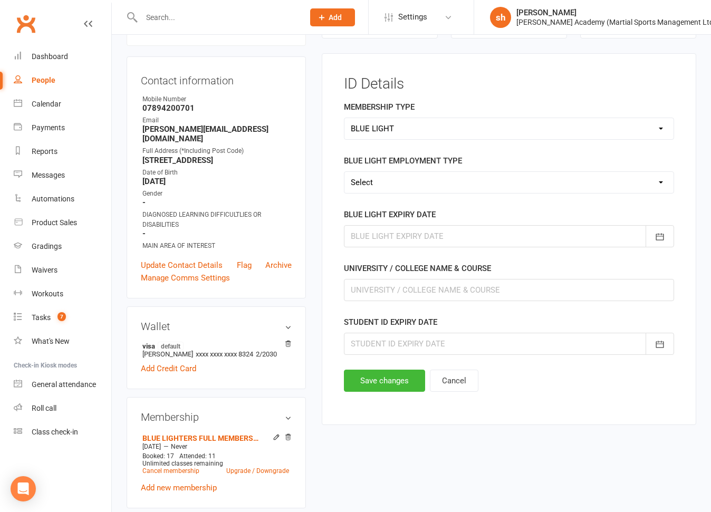
click at [367, 237] on div at bounding box center [509, 236] width 330 height 22
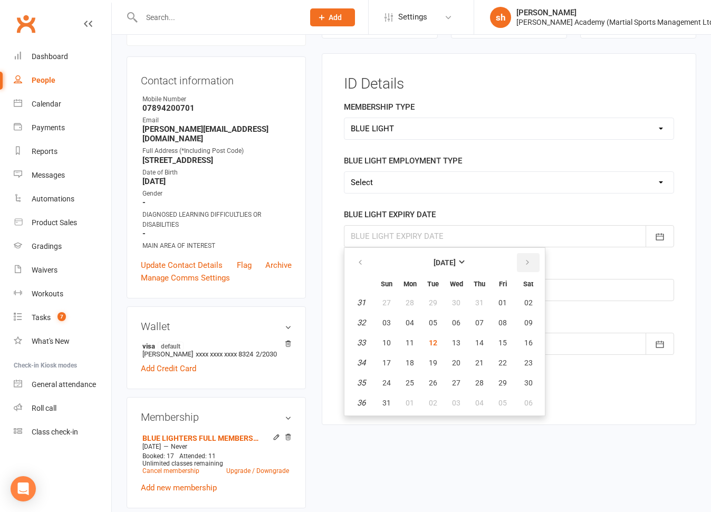
click at [525, 258] on icon "button" at bounding box center [527, 262] width 7 height 8
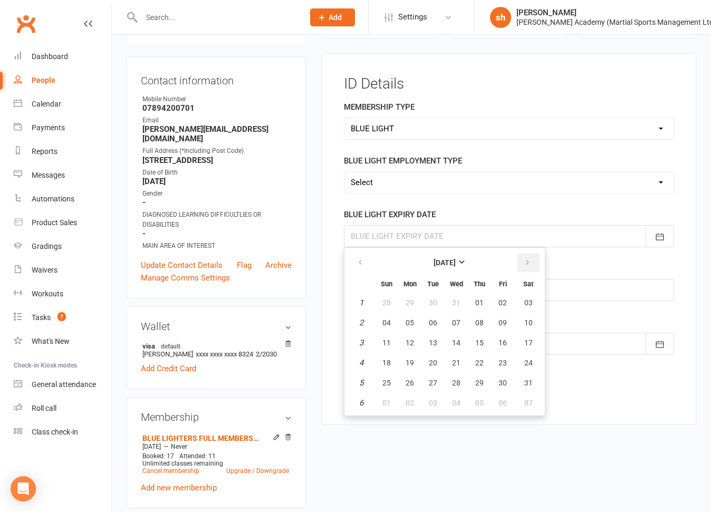
click at [525, 258] on icon "button" at bounding box center [527, 262] width 7 height 8
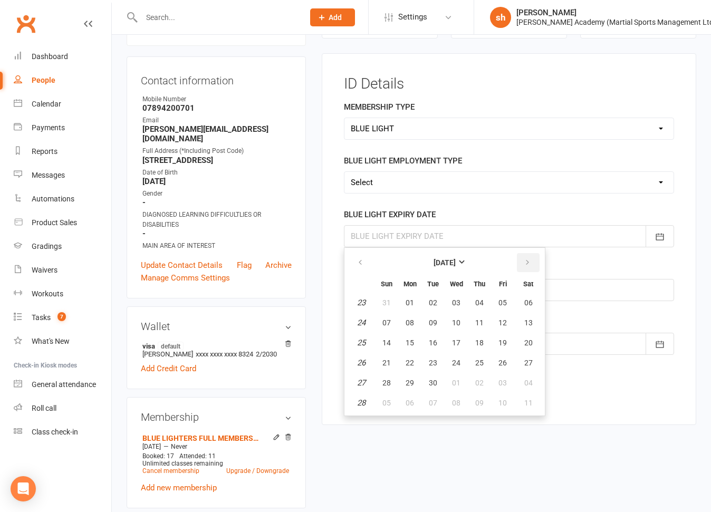
click at [525, 258] on icon "button" at bounding box center [527, 262] width 7 height 8
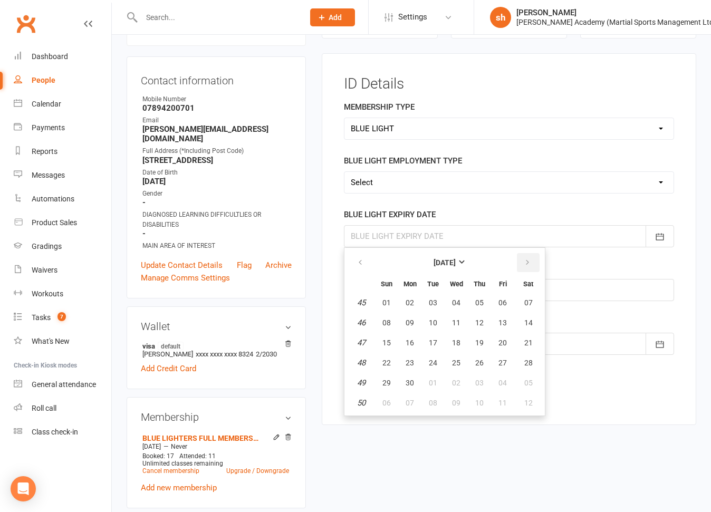
click at [525, 258] on icon "button" at bounding box center [527, 262] width 7 height 8
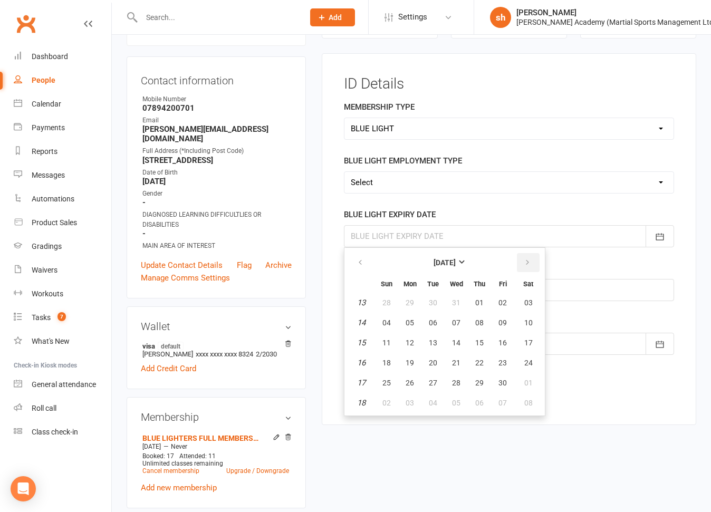
click at [525, 258] on icon "button" at bounding box center [527, 262] width 7 height 8
click at [455, 382] on span "26" at bounding box center [456, 383] width 8 height 8
type input "[DATE]"
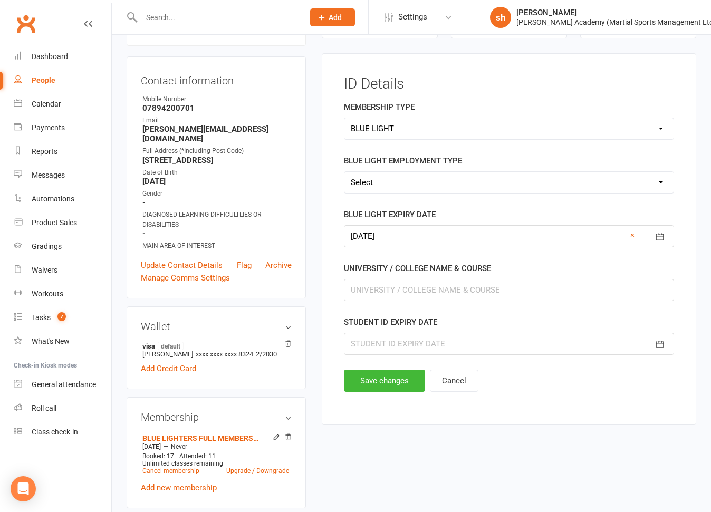
click at [456, 180] on select "Select AMBULANCE SERVICE DENTAL PRACTICE FIRE SERVICE HM ARMED FORCES HM ARMED …" at bounding box center [508, 182] width 329 height 21
select select "HM ARMED FORCES"
click at [398, 377] on button "Save changes" at bounding box center [384, 381] width 81 height 22
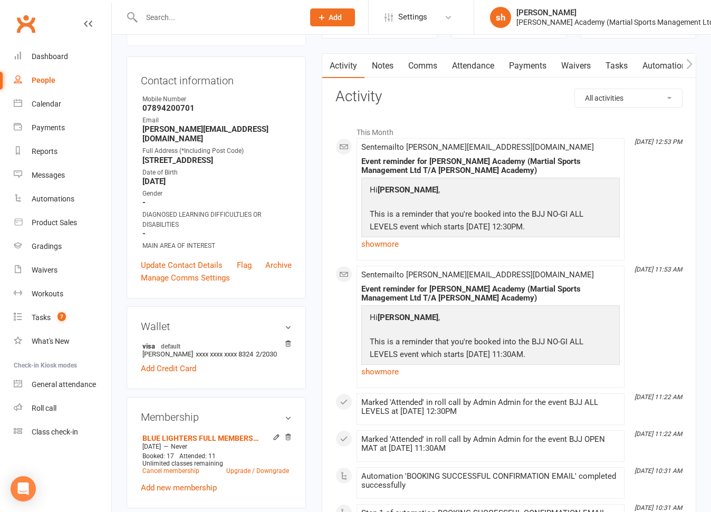
click at [398, 377] on link "show more" at bounding box center [490, 372] width 258 height 15
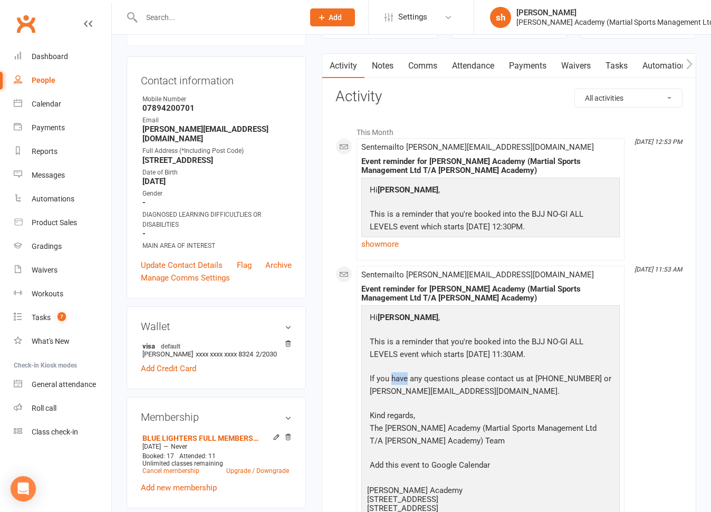
click at [398, 377] on p "If you have any questions please contact us at [PHONE_NUMBER] or [PERSON_NAME][…" at bounding box center [490, 386] width 247 height 28
